Goal: Information Seeking & Learning: Learn about a topic

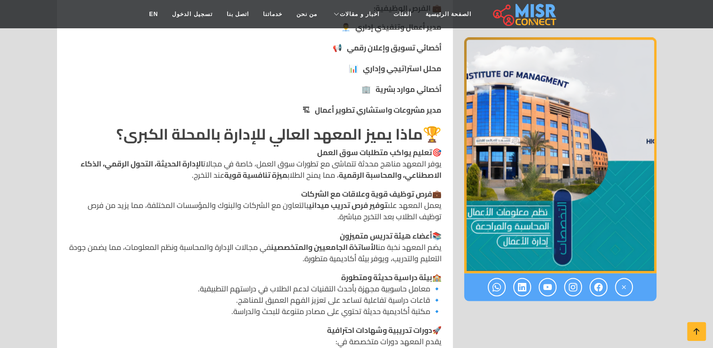
scroll to position [1367, 0]
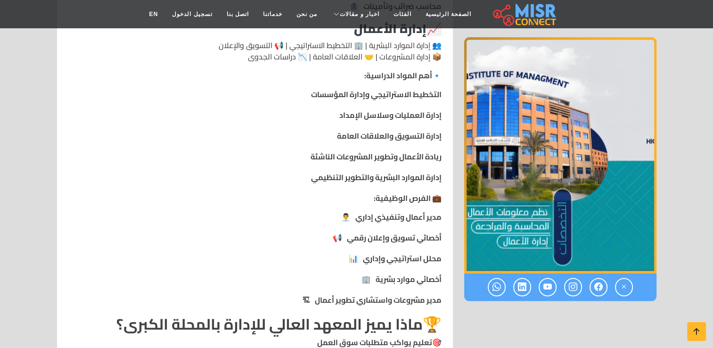
click at [501, 131] on img "1 / 1" at bounding box center [560, 156] width 192 height 236
click at [526, 184] on img "1 / 1" at bounding box center [560, 156] width 192 height 236
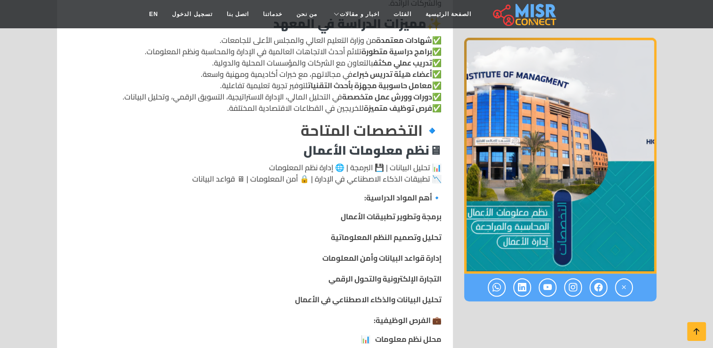
scroll to position [660, 0]
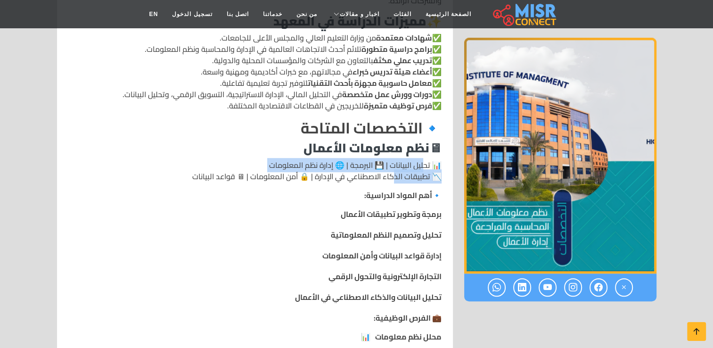
drag, startPoint x: 422, startPoint y: 142, endPoint x: 394, endPoint y: 148, distance: 29.4
click at [394, 159] on p "📊 تحليل البيانات | 💾 البرمجة | 🌐 إدارة نظم المعلومات 📉 تطبيقات الذكاء الاصطناعي…" at bounding box center [254, 170] width 373 height 23
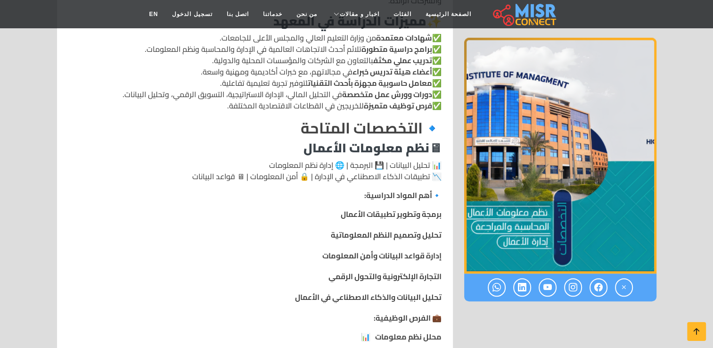
click at [215, 190] on p "🔹 أهم المواد الدراسية:" at bounding box center [254, 195] width 373 height 11
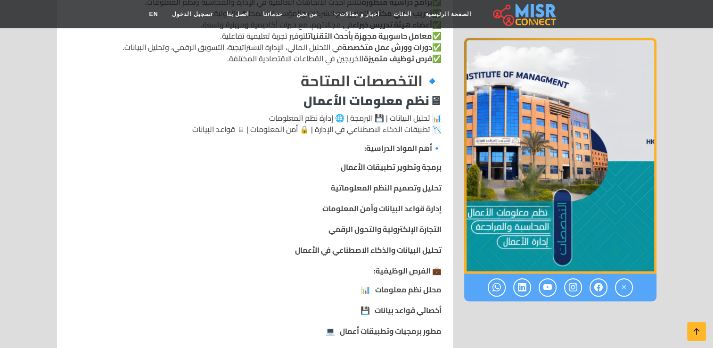
scroll to position [754, 0]
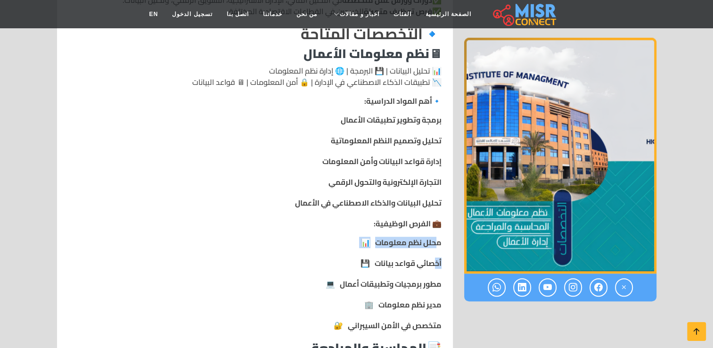
drag, startPoint x: 437, startPoint y: 220, endPoint x: 435, endPoint y: 228, distance: 8.2
click at [435, 237] on ul "محلل نظم معلومات 📊 أخصائي قواعد بيانات 💾 مطور برمجيات وتطبيقات أعمال 💻 مدير نظم…" at bounding box center [254, 284] width 373 height 94
drag, startPoint x: 435, startPoint y: 228, endPoint x: 402, endPoint y: 252, distance: 41.2
click at [402, 252] on ul "محلل نظم معلومات 📊 أخصائي قواعد بيانات 💾 مطور برمجيات وتطبيقات أعمال 💻 مدير نظم…" at bounding box center [254, 284] width 373 height 94
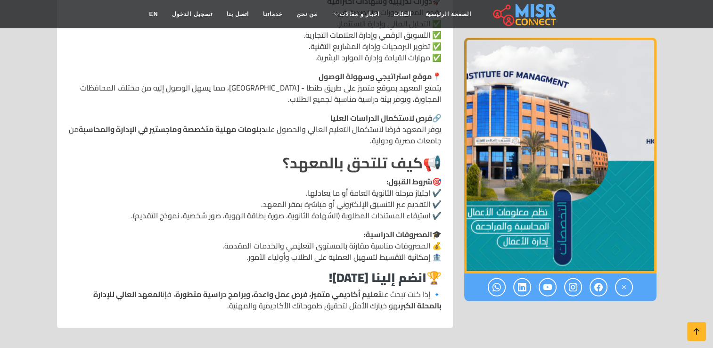
scroll to position [1933, 0]
